Goal: Find specific page/section: Find specific page/section

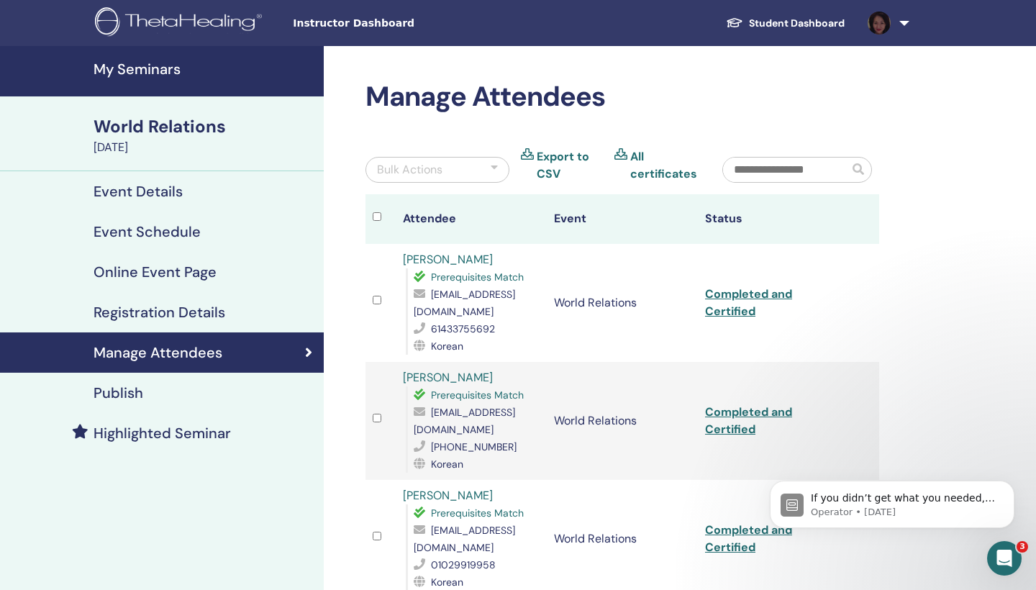
click at [147, 68] on h4 "My Seminars" at bounding box center [205, 68] width 222 height 17
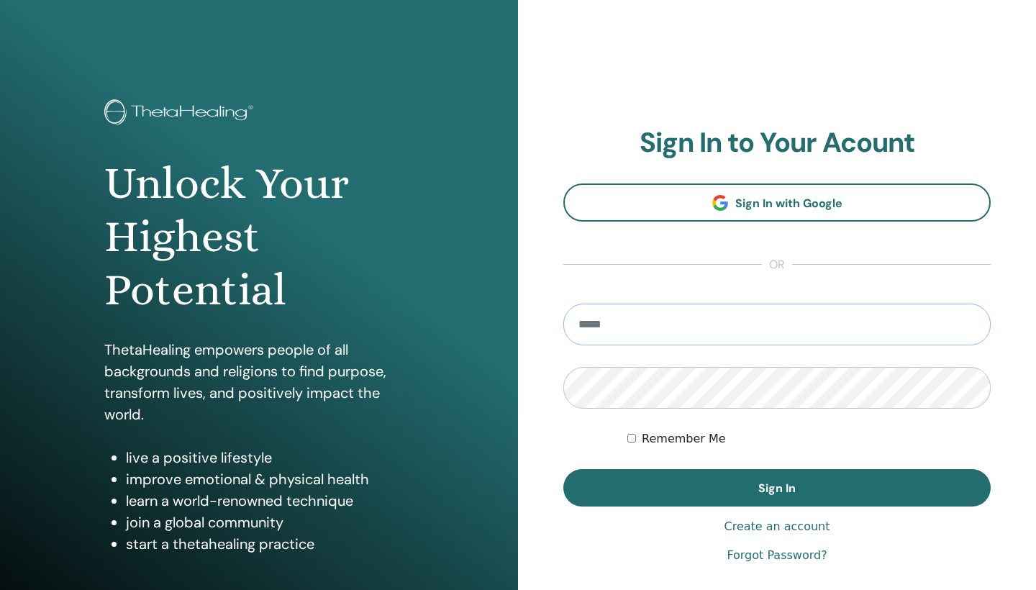
type input "**********"
click at [777, 488] on button "Sign In" at bounding box center [778, 487] width 428 height 37
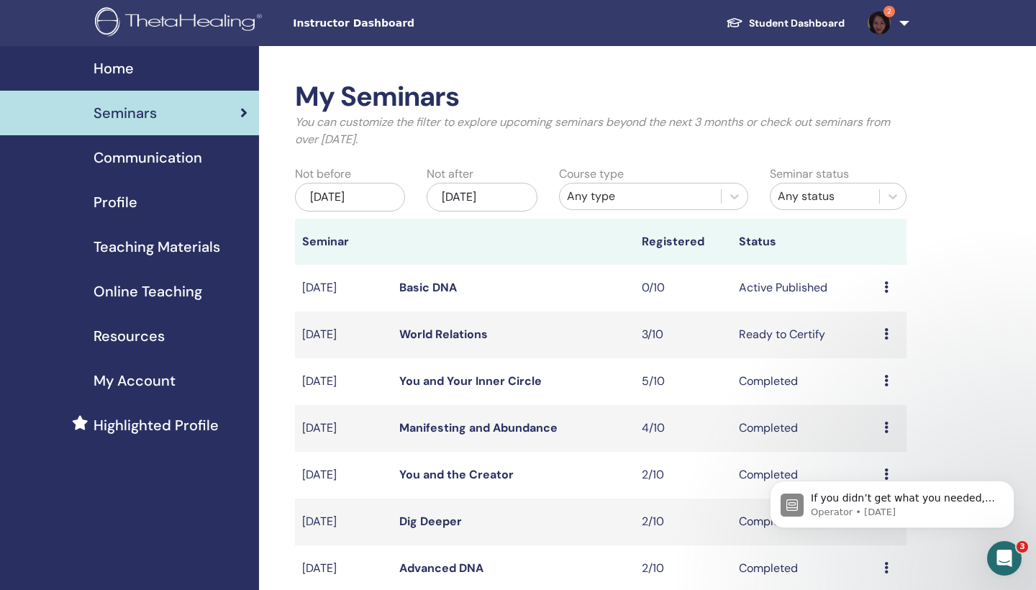
click at [885, 284] on icon at bounding box center [887, 287] width 4 height 12
click at [880, 295] on link "Preview" at bounding box center [874, 294] width 41 height 15
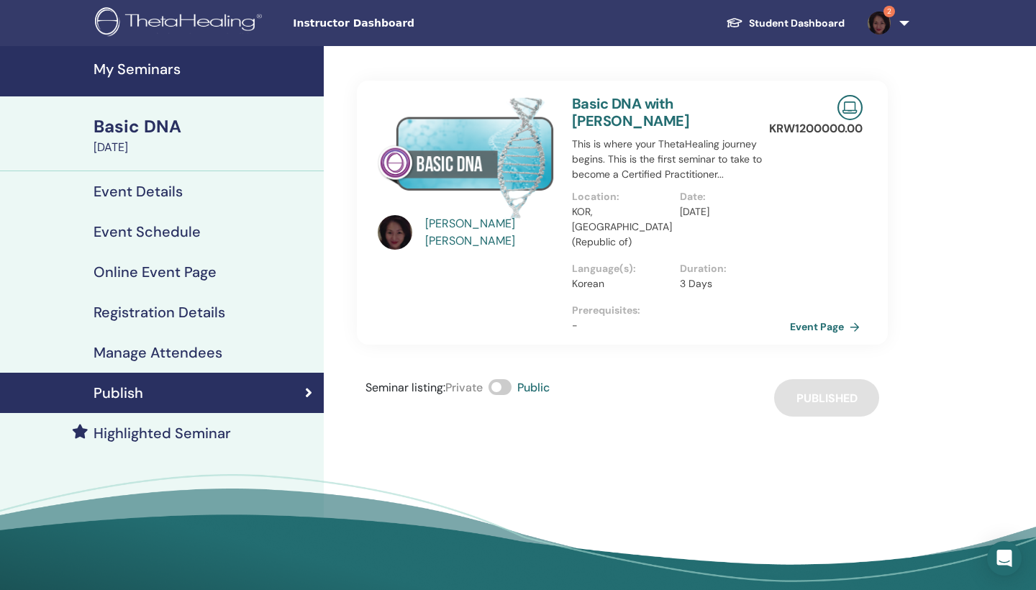
click at [820, 316] on link "Event Page" at bounding box center [828, 327] width 76 height 22
